Goal: Navigation & Orientation: Find specific page/section

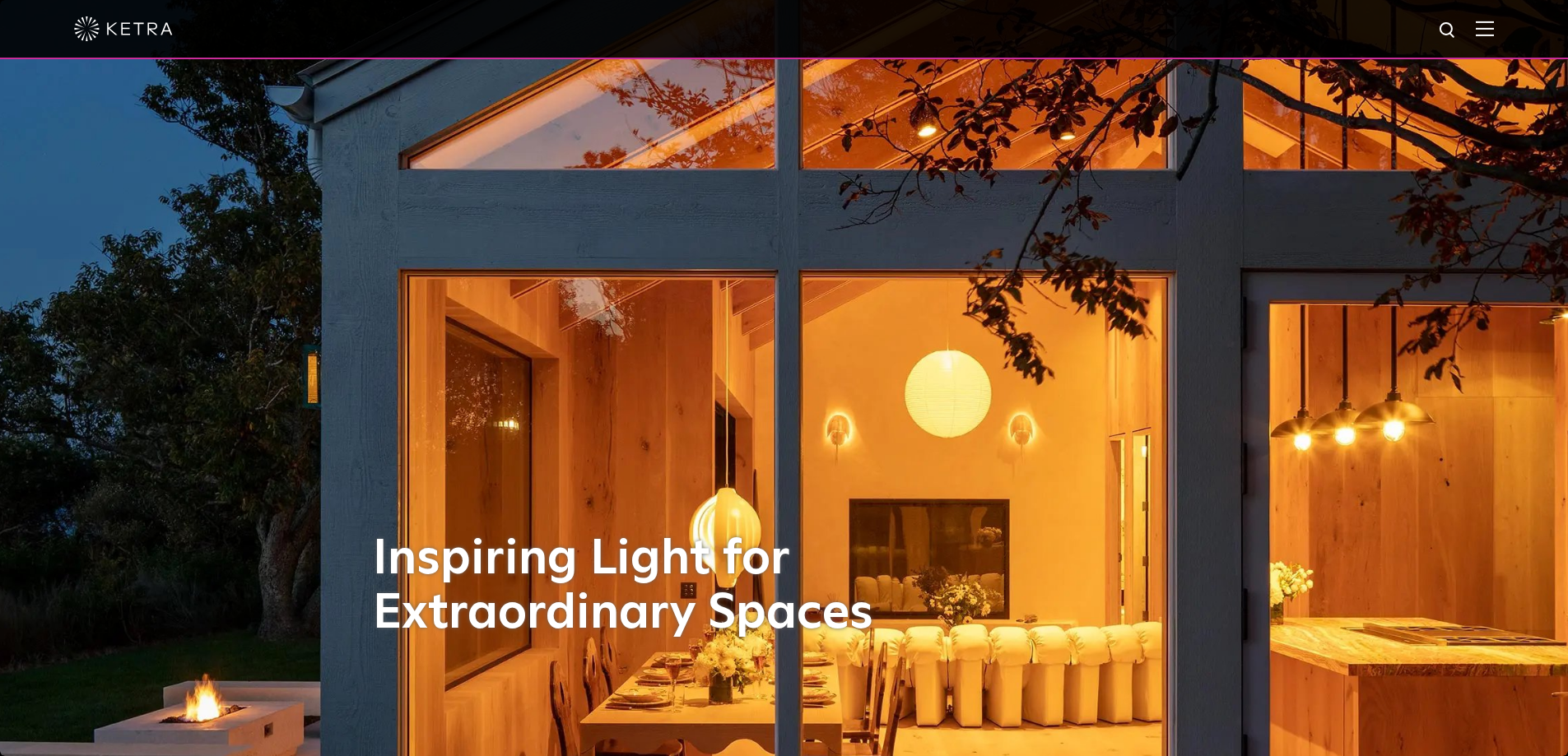
click at [1474, 29] on div at bounding box center [784, 29] width 1420 height 57
click at [1492, 26] on img at bounding box center [1485, 28] width 18 height 15
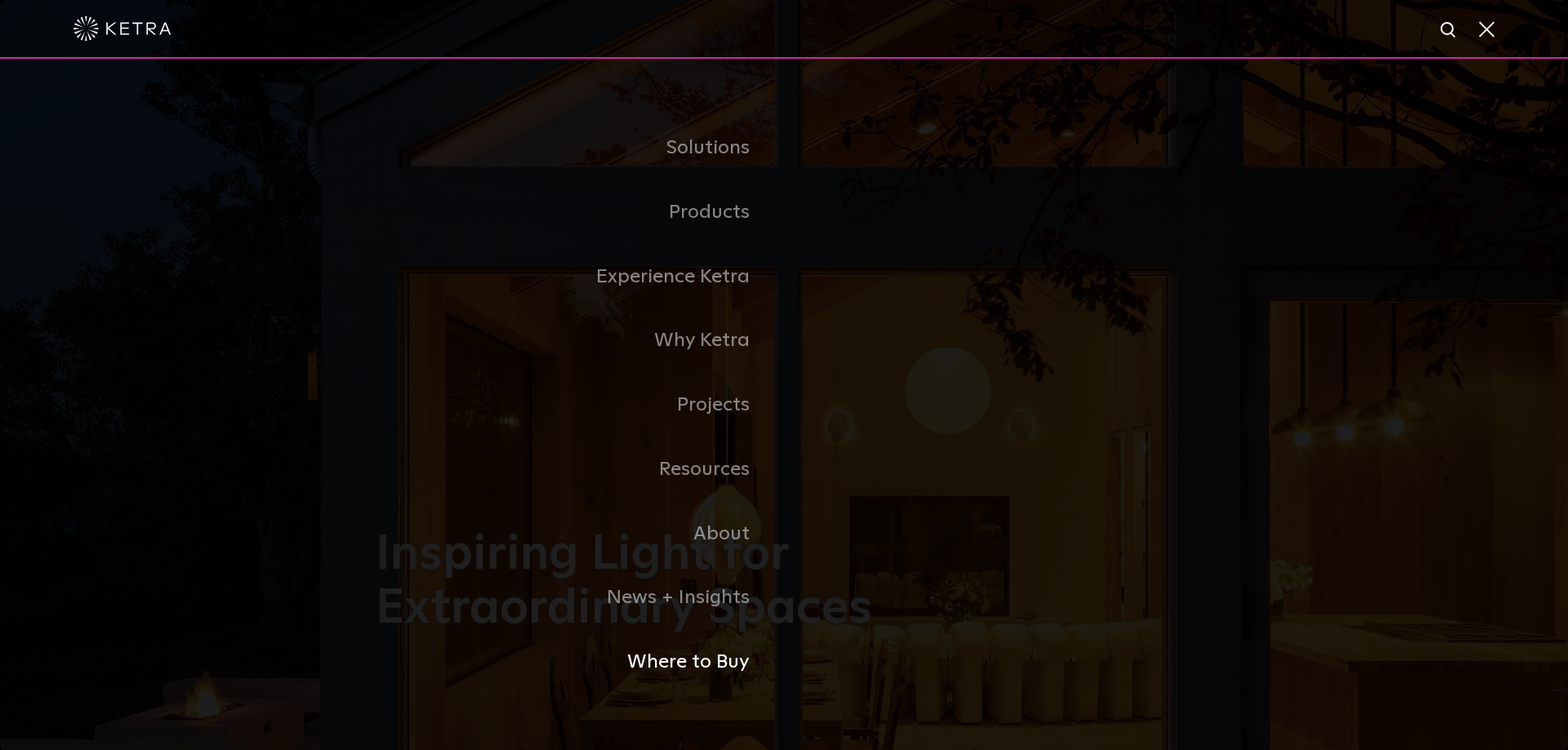
click at [716, 656] on link "Where to Buy" at bounding box center [580, 663] width 409 height 65
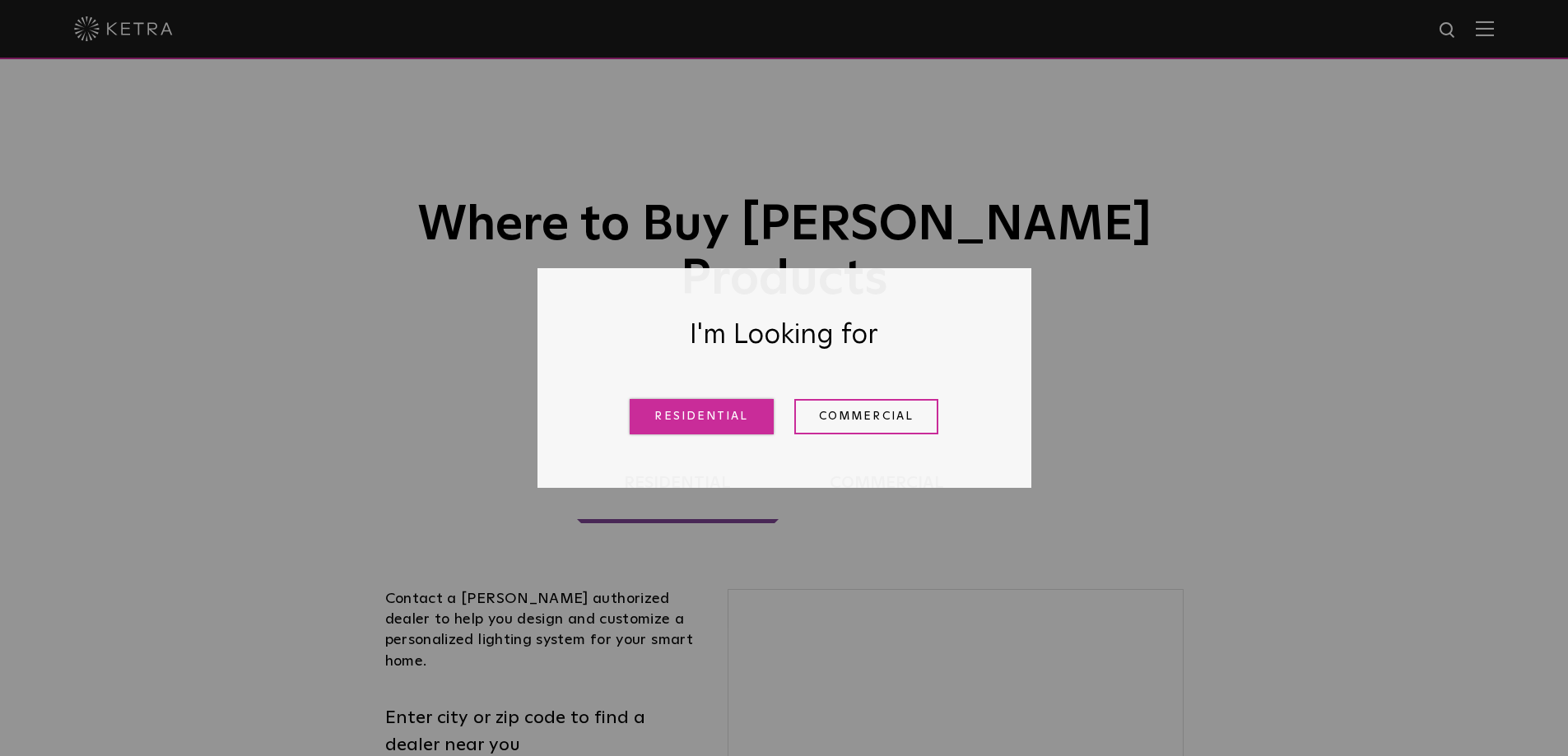
click at [735, 425] on link "Residential" at bounding box center [702, 417] width 144 height 35
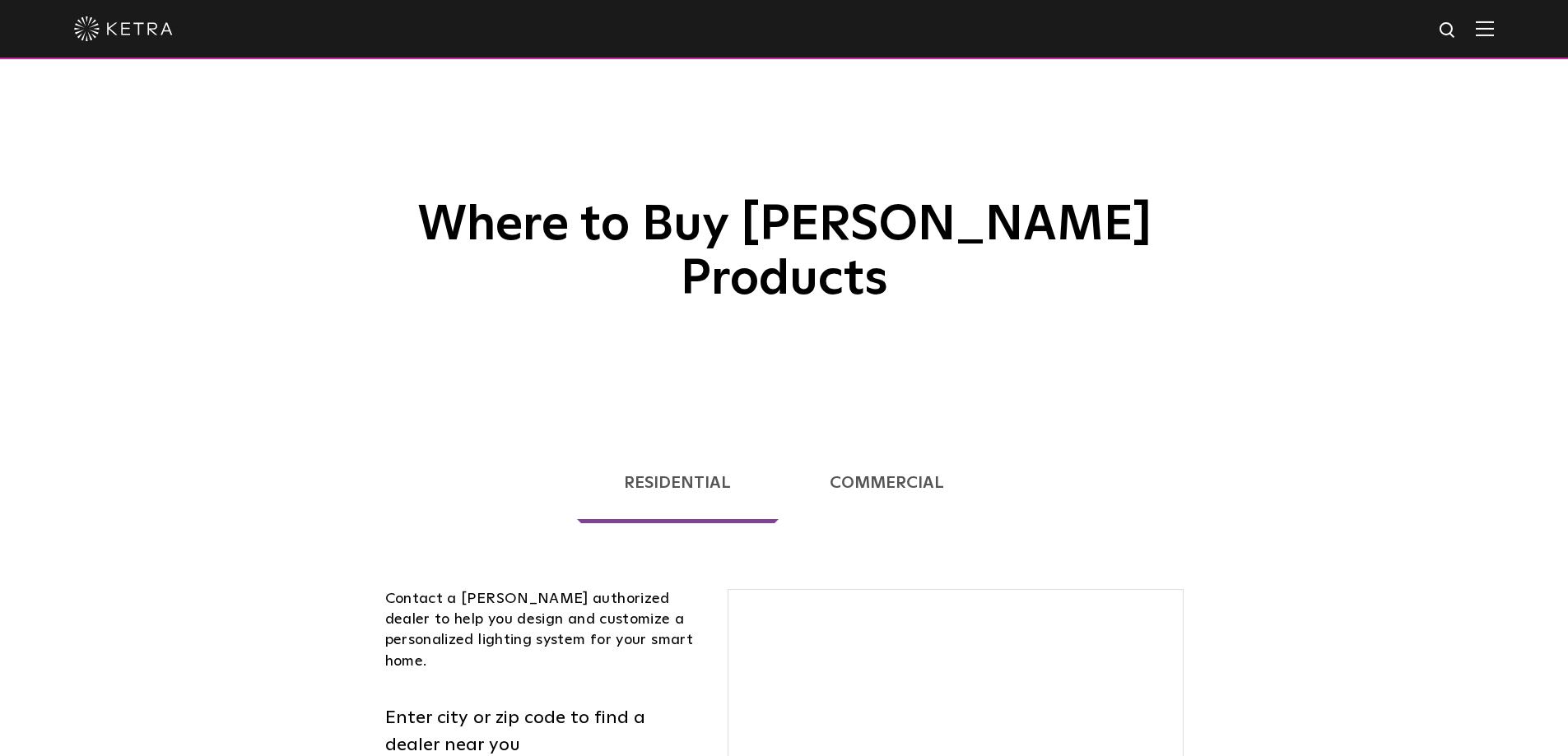
scroll to position [420, 0]
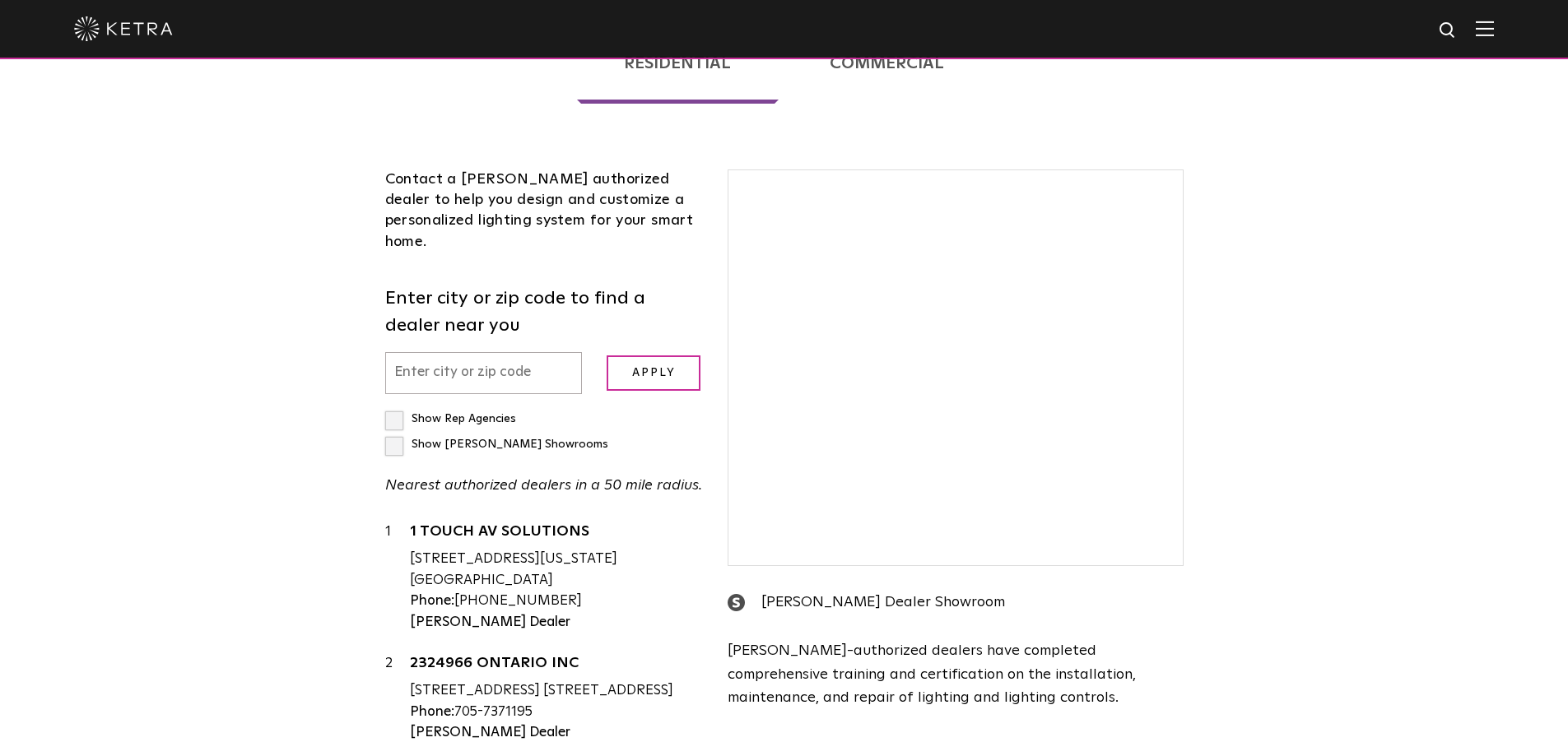
click at [513, 353] on input "text" at bounding box center [484, 374] width 197 height 42
click at [522, 353] on input "text" at bounding box center [484, 374] width 197 height 42
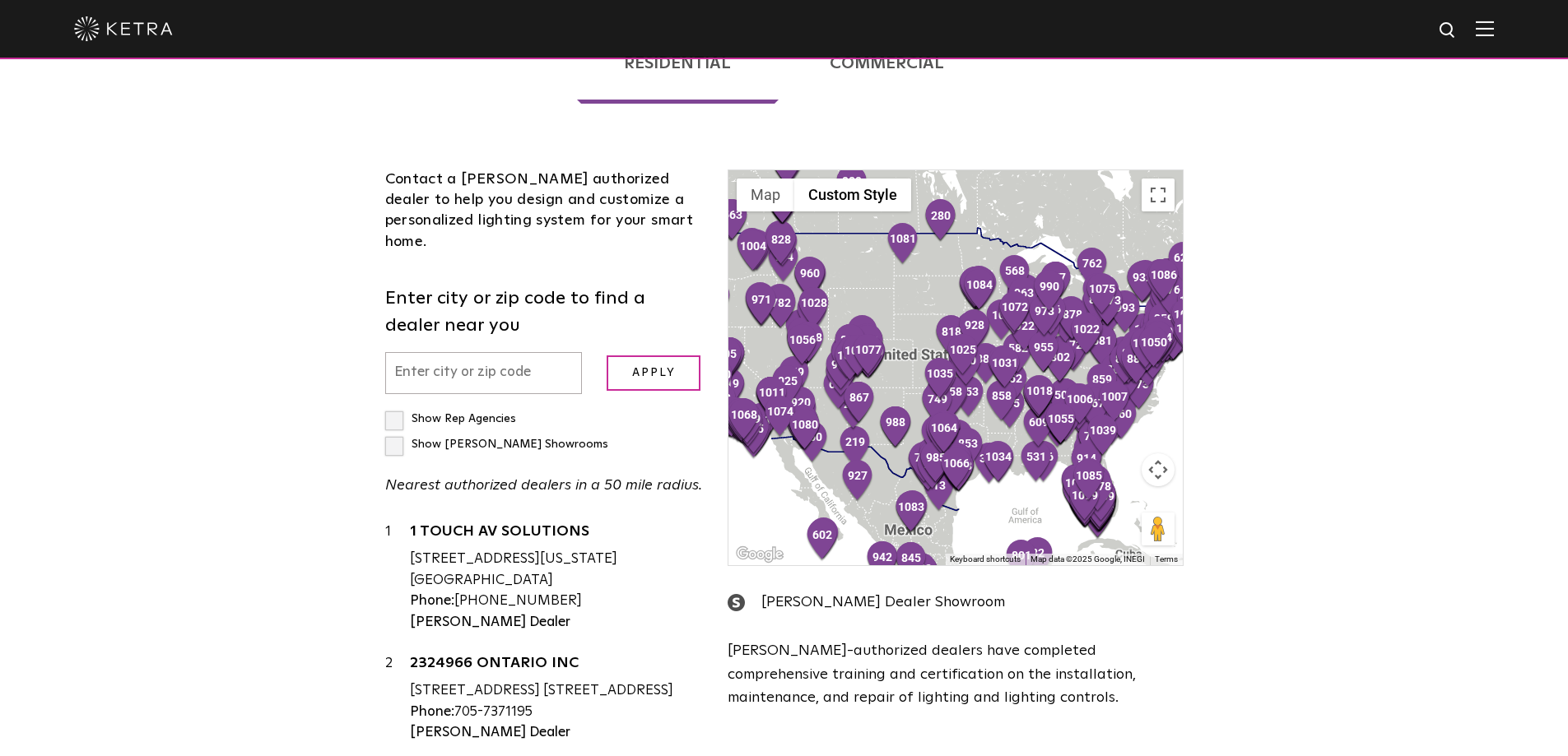
click at [513, 353] on input "text" at bounding box center [484, 374] width 197 height 42
type input "[GEOGRAPHIC_DATA]"
click at [634, 355] on input "Apply" at bounding box center [654, 373] width 94 height 35
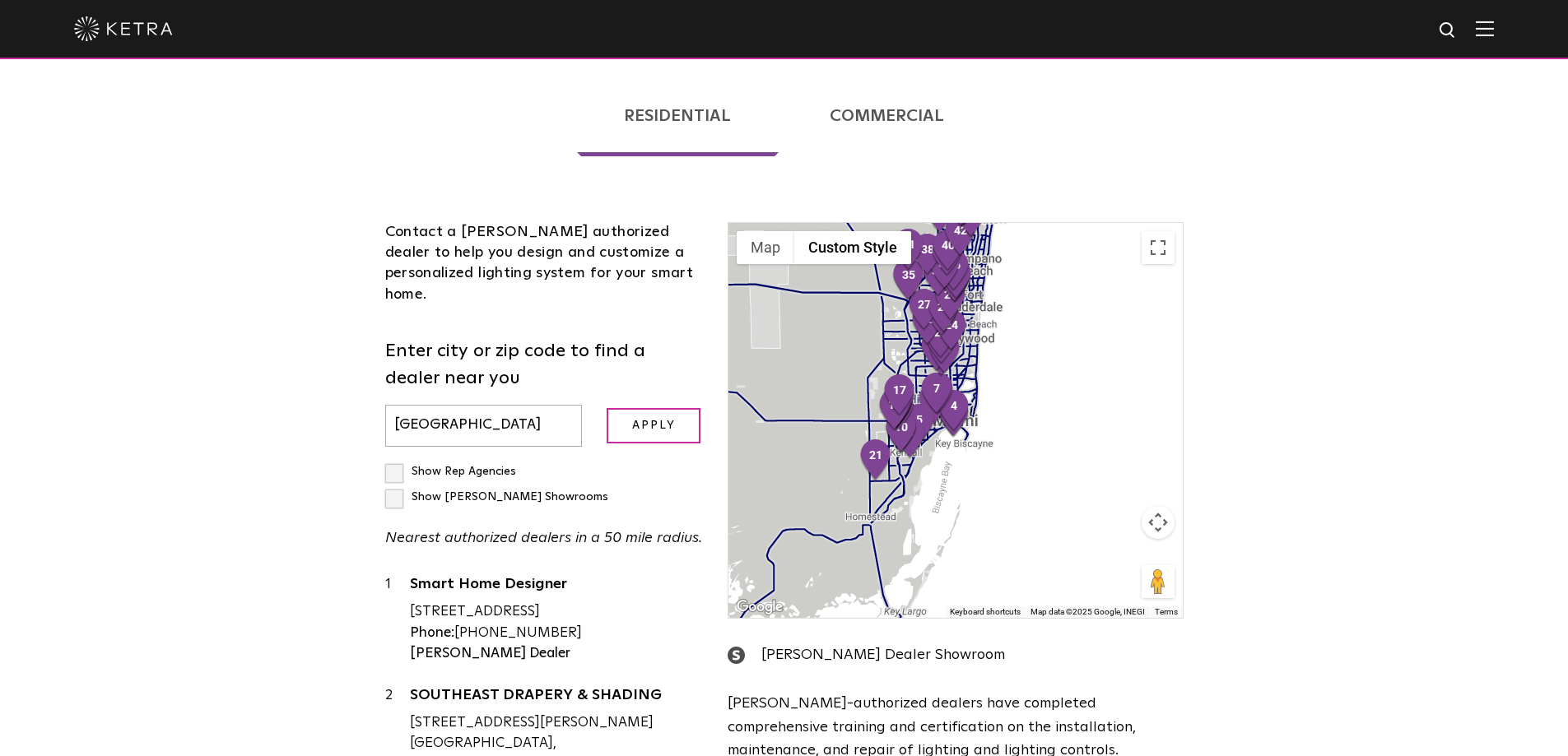
scroll to position [337, 0]
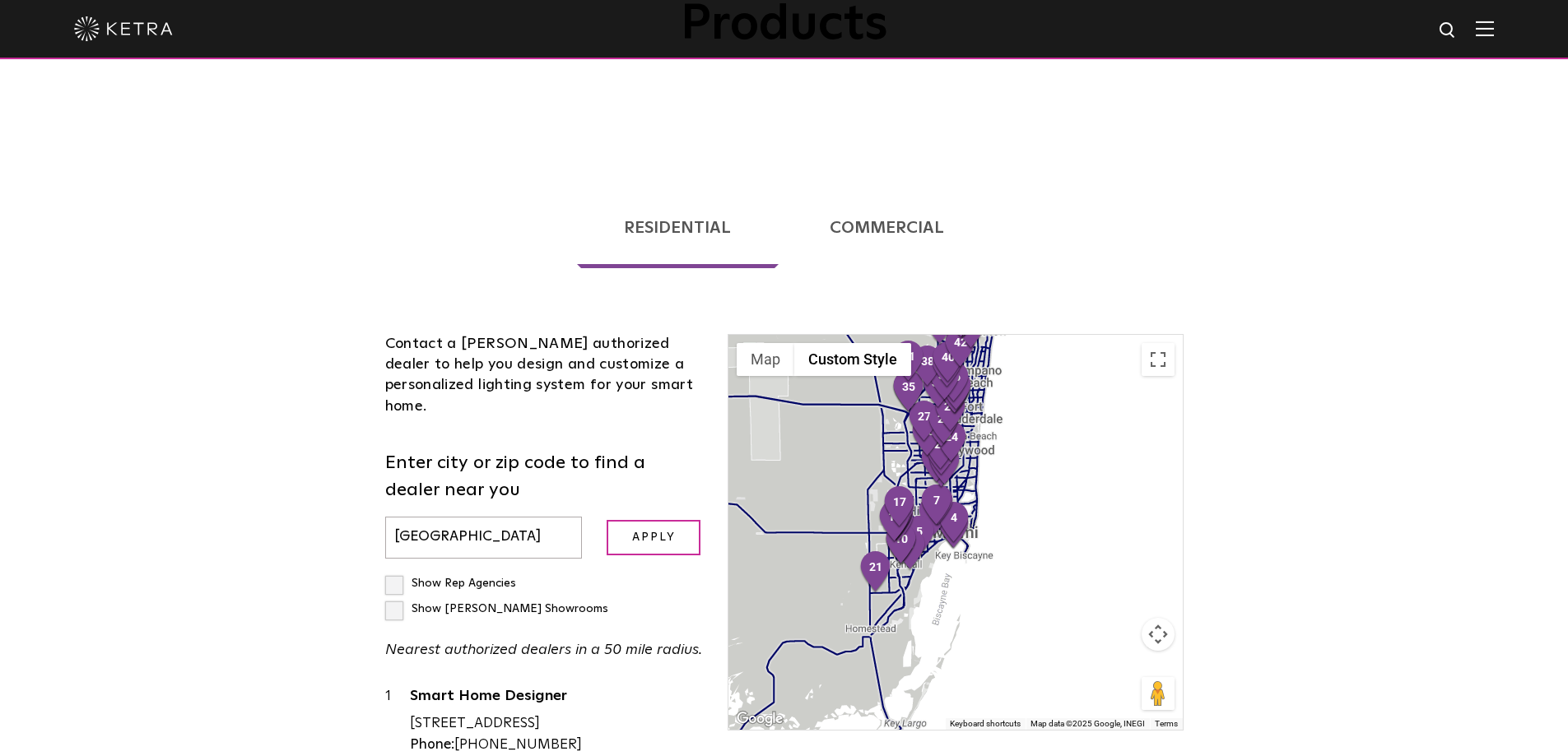
click at [890, 188] on link "Commercial" at bounding box center [887, 228] width 208 height 80
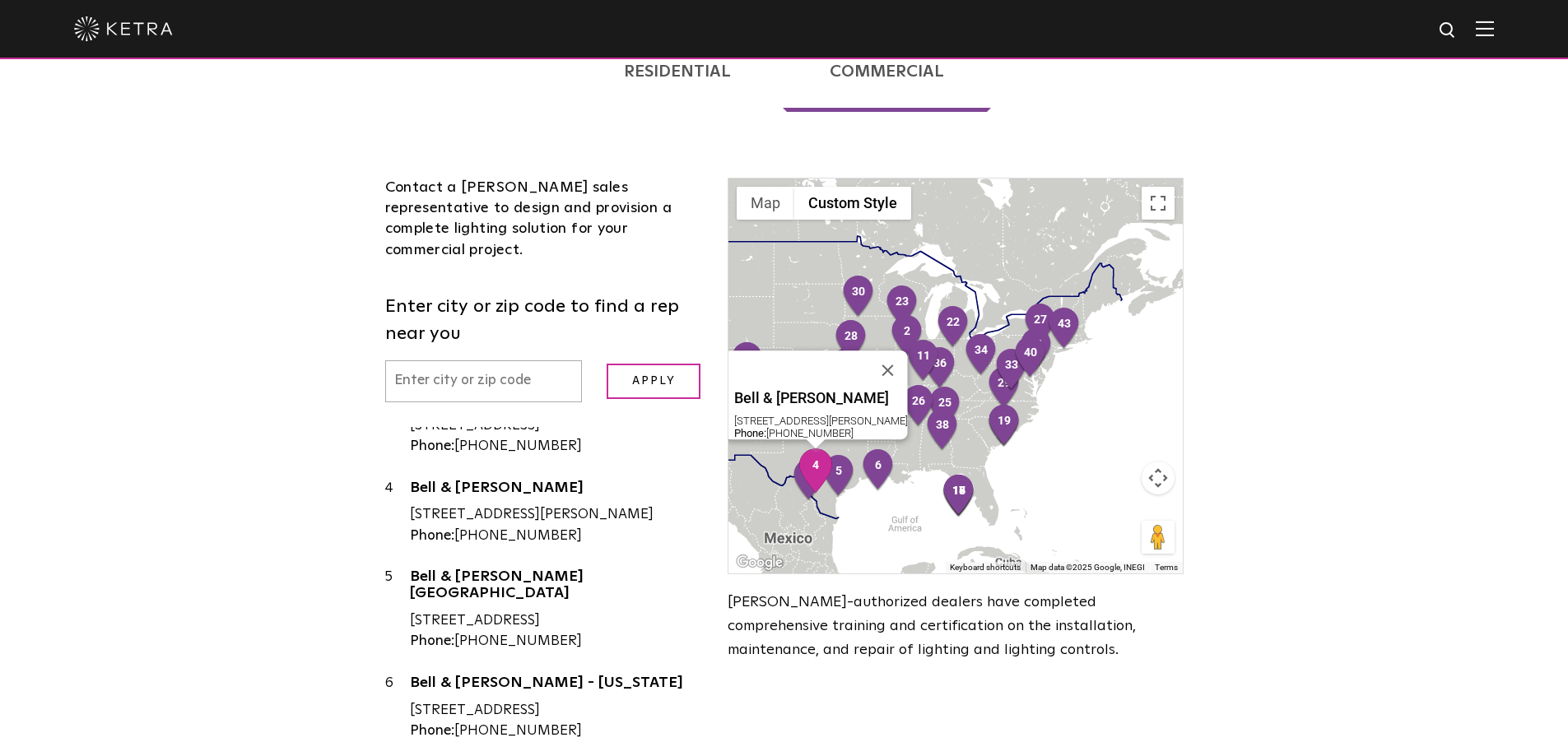
scroll to position [247, 0]
